Goal: Download file/media

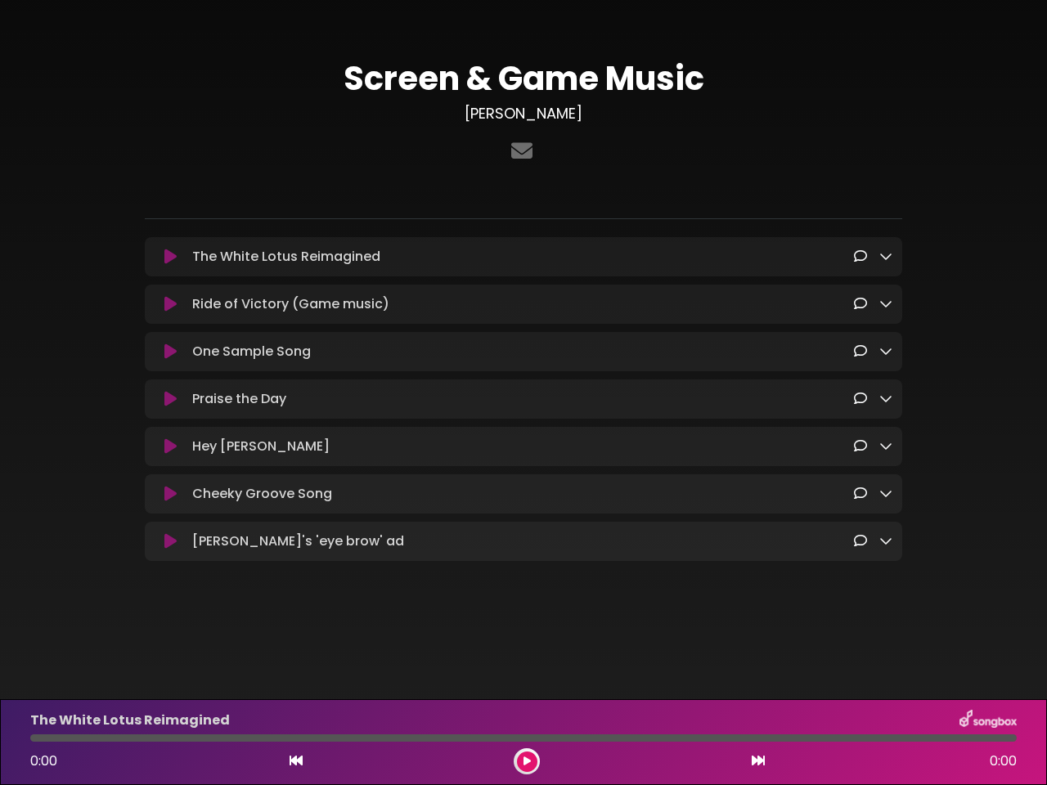
click at [170, 258] on icon at bounding box center [170, 257] width 12 height 16
click at [885, 257] on icon at bounding box center [885, 255] width 13 height 13
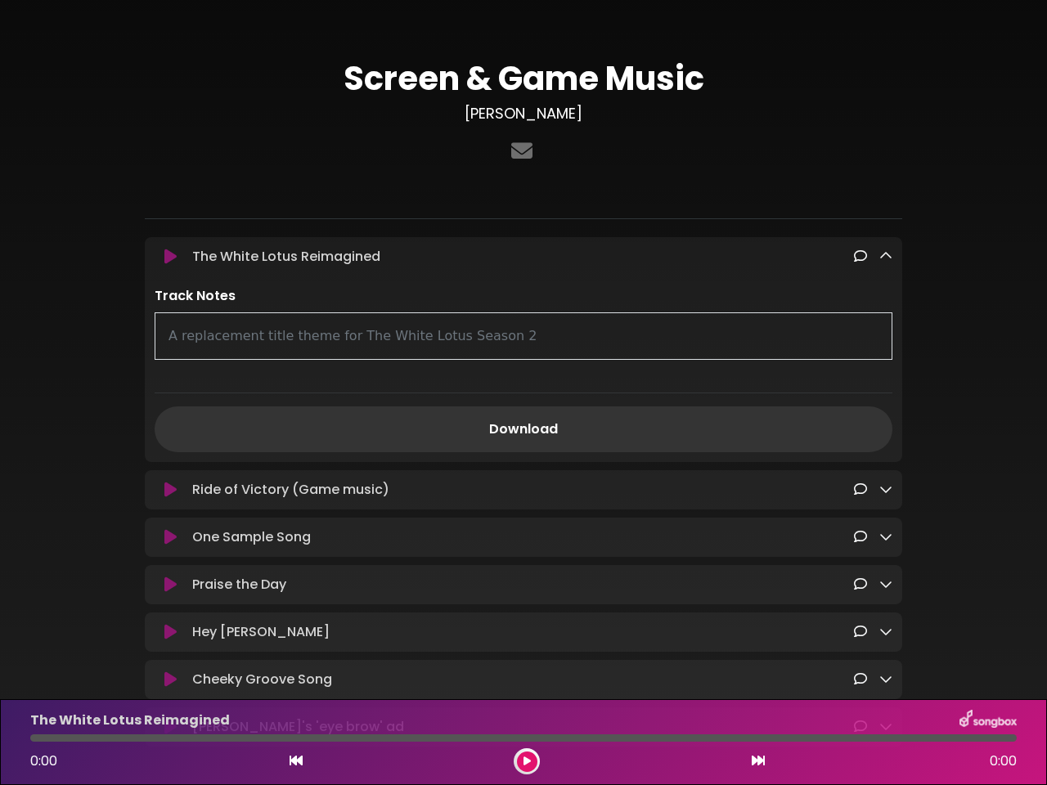
click at [170, 470] on div "Ride of Victory (Game music) Loading Track... Name" at bounding box center [523, 489] width 757 height 39
click at [885, 305] on p "Track Notes" at bounding box center [523, 296] width 737 height 20
click at [170, 354] on div "A replacement title theme for The White Lotus Season 2" at bounding box center [523, 335] width 737 height 47
click at [885, 353] on div "A replacement title theme for The White Lotus Season 2" at bounding box center [523, 335] width 737 height 47
click at [170, 402] on div "Track Notes A replacement title theme for The White Lotus Season 2 Download" at bounding box center [523, 369] width 757 height 166
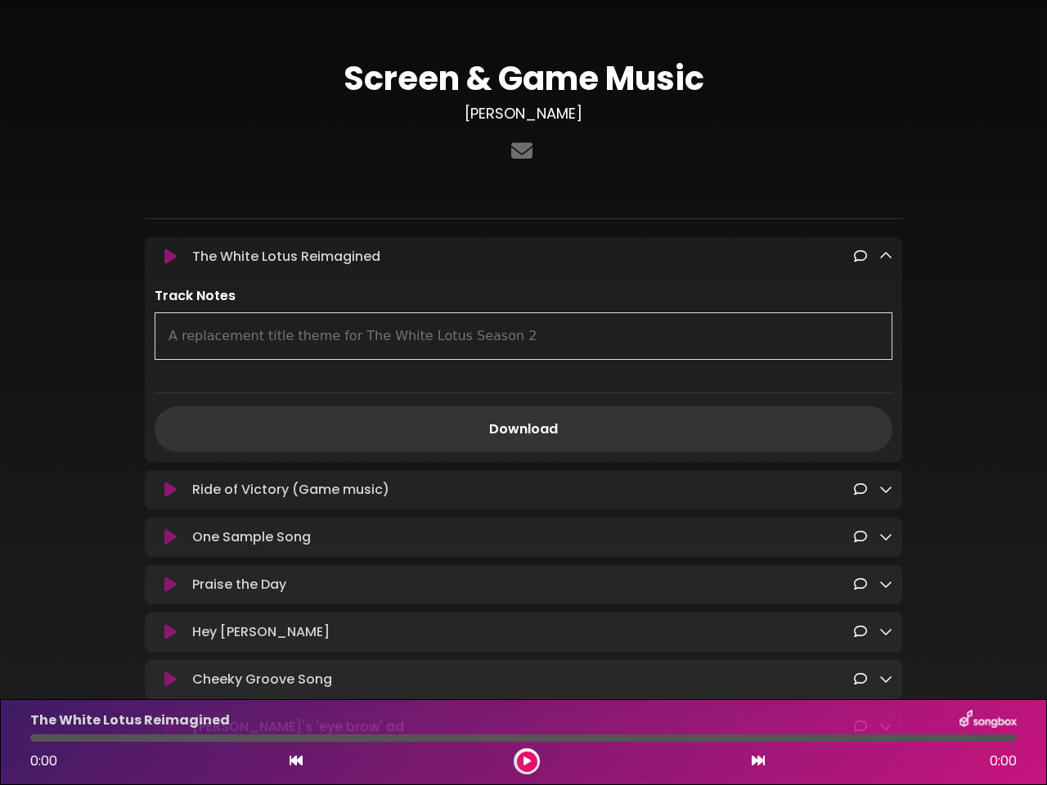
click at [885, 401] on div "Track Notes A replacement title theme for The White Lotus Season 2 Download" at bounding box center [523, 369] width 757 height 166
click at [170, 450] on link "Download" at bounding box center [523, 429] width 737 height 46
click at [885, 450] on link "Download" at bounding box center [523, 429] width 737 height 46
